Goal: Information Seeking & Learning: Learn about a topic

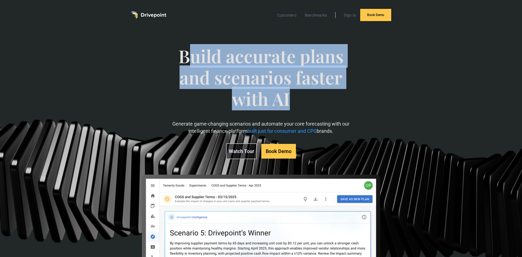
drag, startPoint x: 187, startPoint y: 59, endPoint x: 321, endPoint y: 114, distance: 145.8
click at [321, 114] on span "Build accurate plans and scenarios faster with AI" at bounding box center [261, 82] width 180 height 75
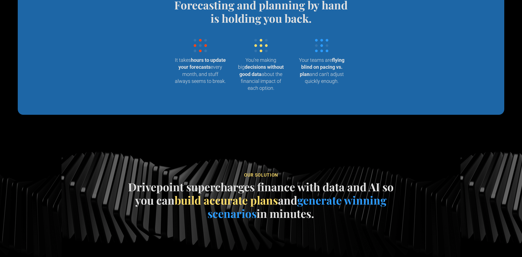
scroll to position [577, 0]
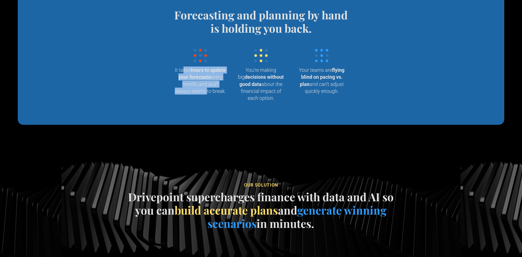
drag, startPoint x: 196, startPoint y: 73, endPoint x: 250, endPoint y: 82, distance: 54.5
click at [205, 90] on p "It takes hours to update your forecasts every month, and stuff always seems to …" at bounding box center [200, 81] width 52 height 28
drag, startPoint x: 257, startPoint y: 73, endPoint x: 290, endPoint y: 100, distance: 42.7
click at [265, 102] on div "You’re making big decisions without good data about the financial impact of eac…" at bounding box center [261, 78] width 52 height 58
click at [322, 78] on strong "flying blind on pacing vs. plan" at bounding box center [322, 77] width 45 height 20
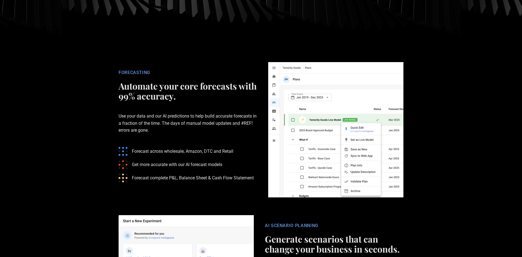
scroll to position [815, 0]
drag, startPoint x: 137, startPoint y: 152, endPoint x: 165, endPoint y: 153, distance: 28.3
click at [207, 152] on p "Forecast across wholesale, Amazon, DTC and Retail" at bounding box center [182, 151] width 101 height 7
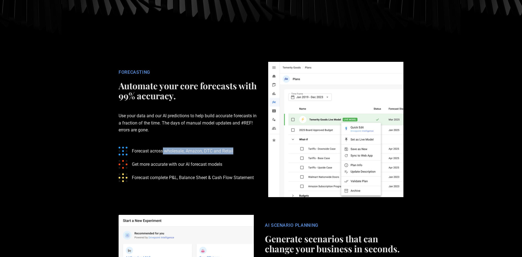
drag, startPoint x: 163, startPoint y: 153, endPoint x: 239, endPoint y: 151, distance: 75.5
click at [239, 151] on ul "Forecast across wholesale, Amazon, DTC and Retail Get more accurate with our AI…" at bounding box center [188, 164] width 139 height 44
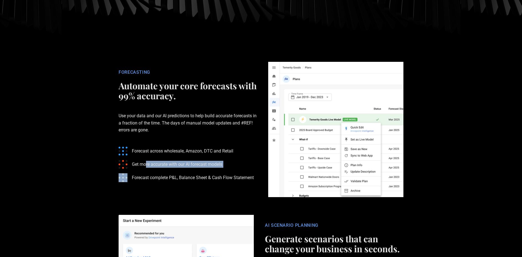
drag, startPoint x: 172, startPoint y: 166, endPoint x: 229, endPoint y: 172, distance: 57.1
click at [229, 172] on ul "Forecast across wholesale, Amazon, DTC and Retail Get more accurate with our AI…" at bounding box center [188, 164] width 139 height 44
drag, startPoint x: 181, startPoint y: 180, endPoint x: 163, endPoint y: 179, distance: 18.1
click at [181, 180] on p "Forecast complete P&L, Balance Sheet & Cash Flow Statement" at bounding box center [193, 177] width 122 height 7
drag, startPoint x: 163, startPoint y: 178, endPoint x: 249, endPoint y: 177, distance: 85.7
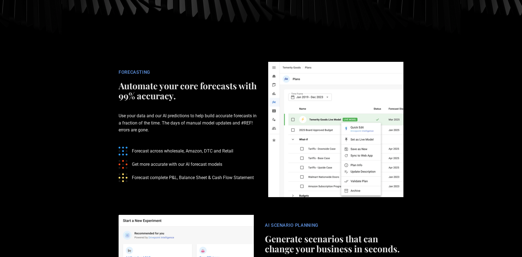
click at [249, 177] on p "Forecast complete P&L, Balance Sheet & Cash Flow Statement" at bounding box center [193, 177] width 122 height 7
drag, startPoint x: 231, startPoint y: 177, endPoint x: 170, endPoint y: 177, distance: 60.7
click at [171, 177] on p "Forecast complete P&L, Balance Sheet & Cash Flow Statement" at bounding box center [193, 177] width 122 height 7
click at [170, 177] on p "Forecast complete P&L, Balance Sheet & Cash Flow Statement" at bounding box center [193, 177] width 122 height 7
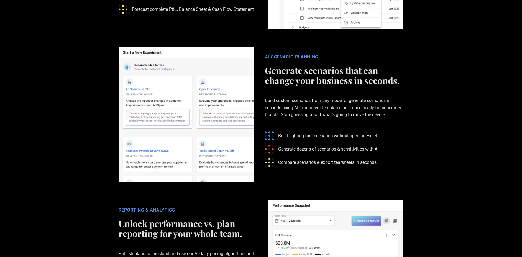
scroll to position [985, 0]
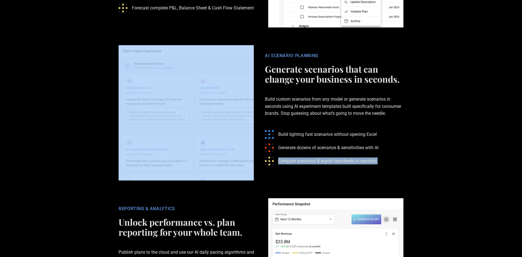
drag, startPoint x: 257, startPoint y: 50, endPoint x: 375, endPoint y: 161, distance: 162.4
click at [370, 158] on div "AI SCENARIO PLANNING Generate scenarios that can change your business in second…" at bounding box center [260, 112] width 299 height 135
click at [376, 161] on p "Compare scenarios & export tearsheets in seconds" at bounding box center [327, 160] width 98 height 7
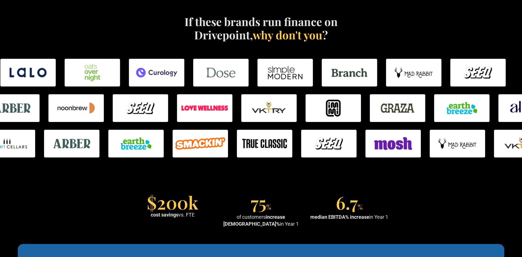
scroll to position [0, 0]
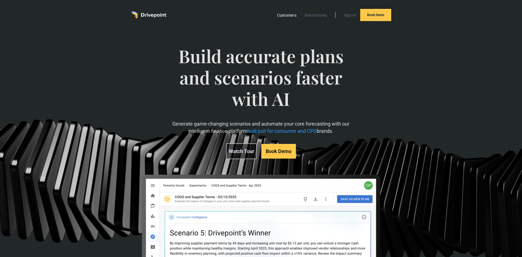
click at [279, 16] on link "Customers" at bounding box center [287, 15] width 25 height 7
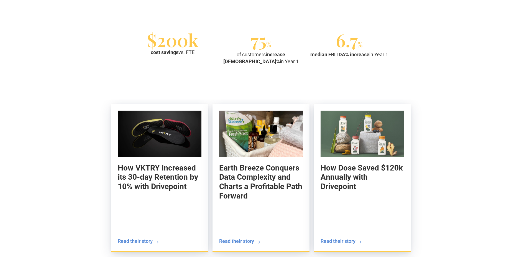
scroll to position [531, 0]
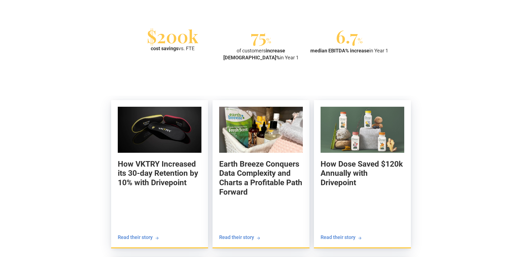
drag, startPoint x: 153, startPoint y: 49, endPoint x: 200, endPoint y: 50, distance: 47.4
click at [200, 50] on div "$200k cost savings vs. FTE" at bounding box center [173, 40] width 84 height 22
drag, startPoint x: 183, startPoint y: 40, endPoint x: 131, endPoint y: 32, distance: 52.9
click at [131, 32] on div "$200k cost savings vs. FTE" at bounding box center [173, 40] width 84 height 22
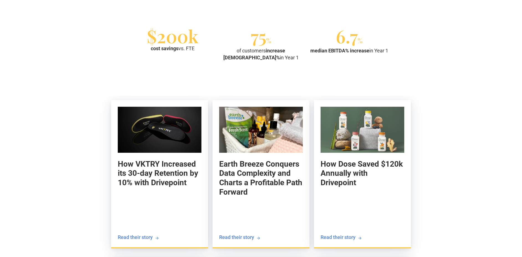
drag, startPoint x: 129, startPoint y: 40, endPoint x: 131, endPoint y: 43, distance: 4.0
click at [129, 40] on section "$200k cost savings vs. FTE 75 % of customers increase EBITDA% in Year 1 6.7 % m…" at bounding box center [261, 45] width 522 height 65
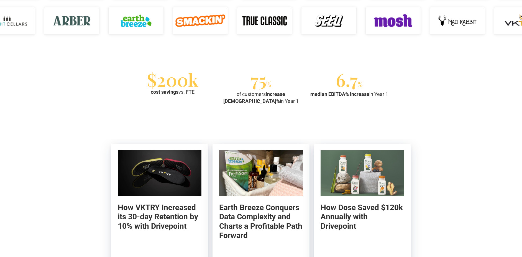
scroll to position [491, 0]
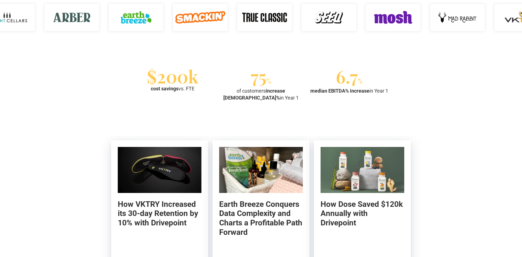
drag, startPoint x: 144, startPoint y: 77, endPoint x: 180, endPoint y: 95, distance: 40.2
click at [183, 96] on div "$200k cost savings vs. FTE 75 % of customers increase EBITDA% in Year 1 6.7 % m…" at bounding box center [261, 86] width 261 height 32
click at [174, 91] on strong "cost savings" at bounding box center [165, 89] width 28 height 6
drag, startPoint x: 146, startPoint y: 74, endPoint x: 192, endPoint y: 97, distance: 52.0
click at [192, 97] on div "$200k cost savings vs. FTE 75 % of customers increase EBITDA% in Year 1 6.7 % m…" at bounding box center [261, 86] width 261 height 32
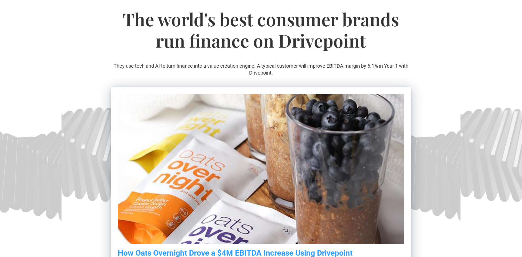
scroll to position [0, 0]
